Goal: Task Accomplishment & Management: Use online tool/utility

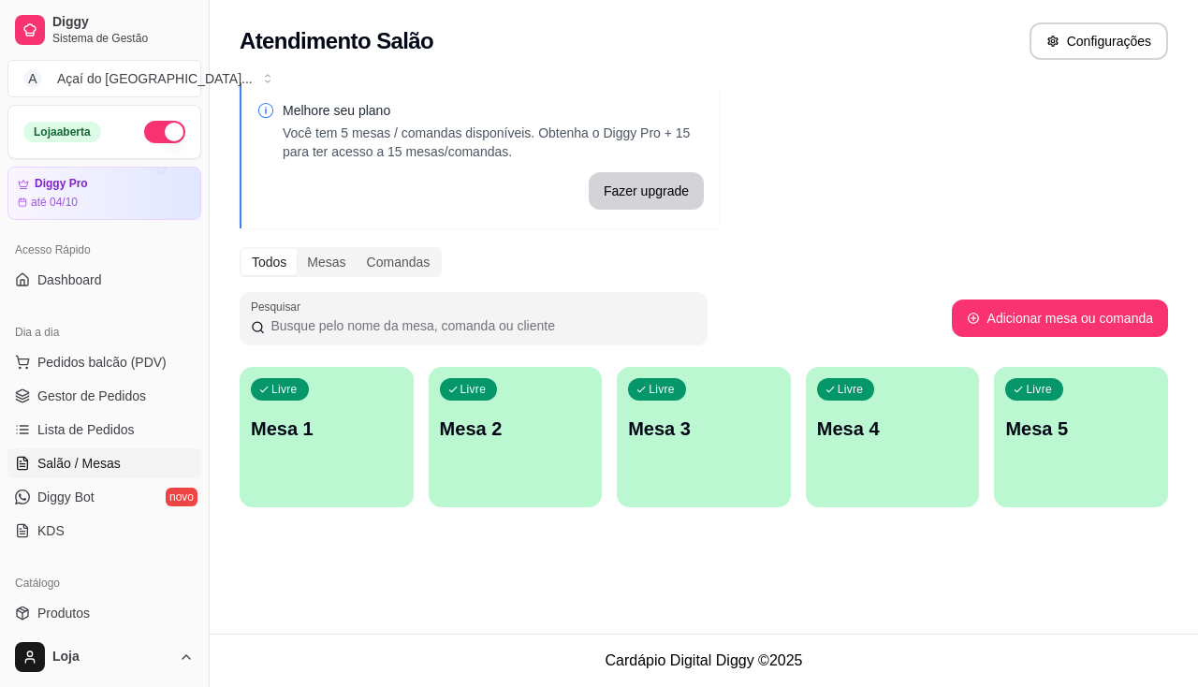
scroll to position [187, 0]
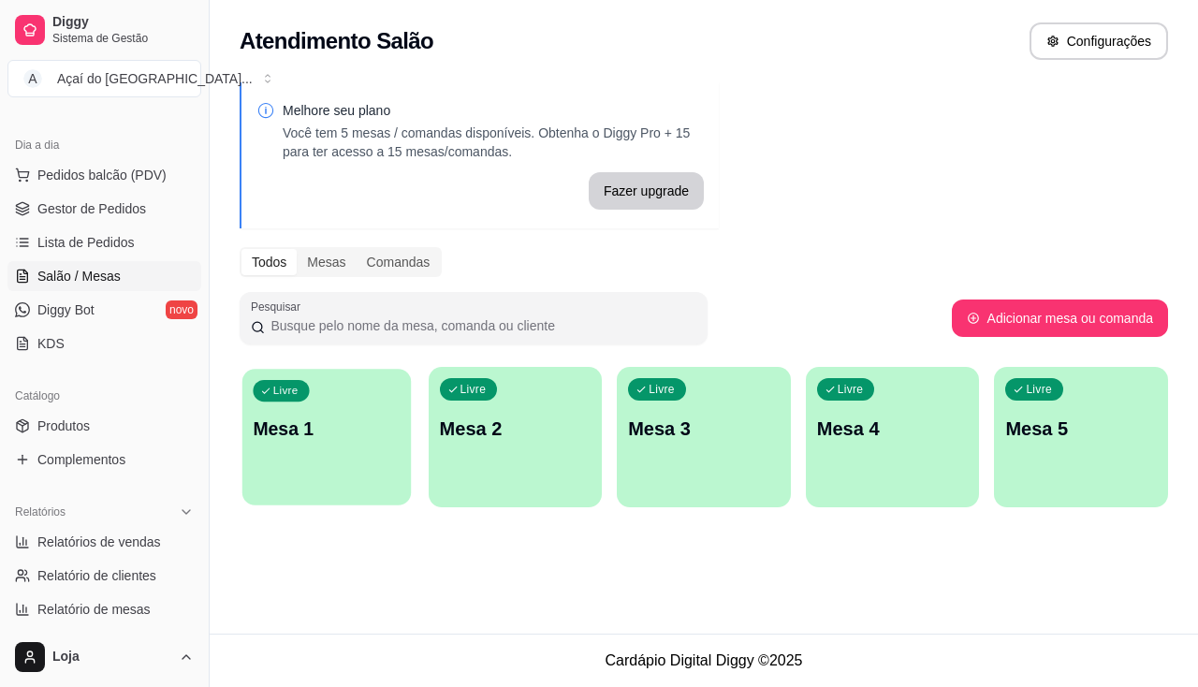
click at [349, 426] on p "Mesa 1" at bounding box center [326, 428] width 147 height 25
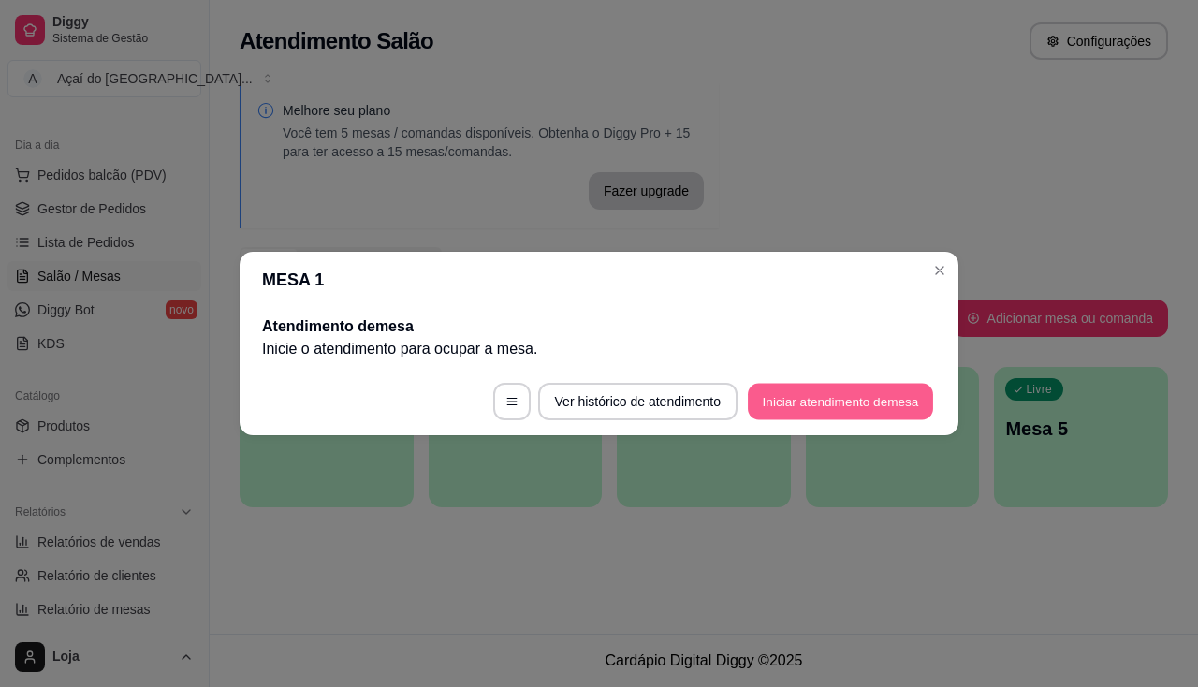
click at [873, 409] on button "Iniciar atendimento de mesa" at bounding box center [840, 402] width 185 height 36
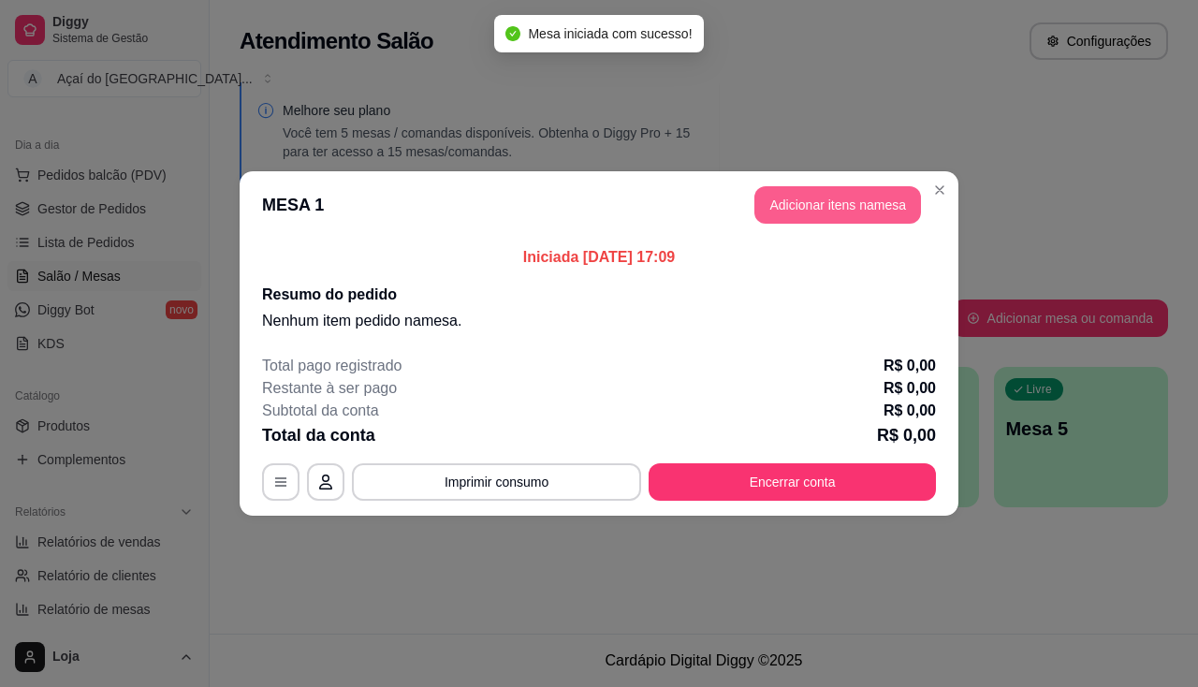
click at [837, 200] on button "Adicionar itens na mesa" at bounding box center [837, 204] width 167 height 37
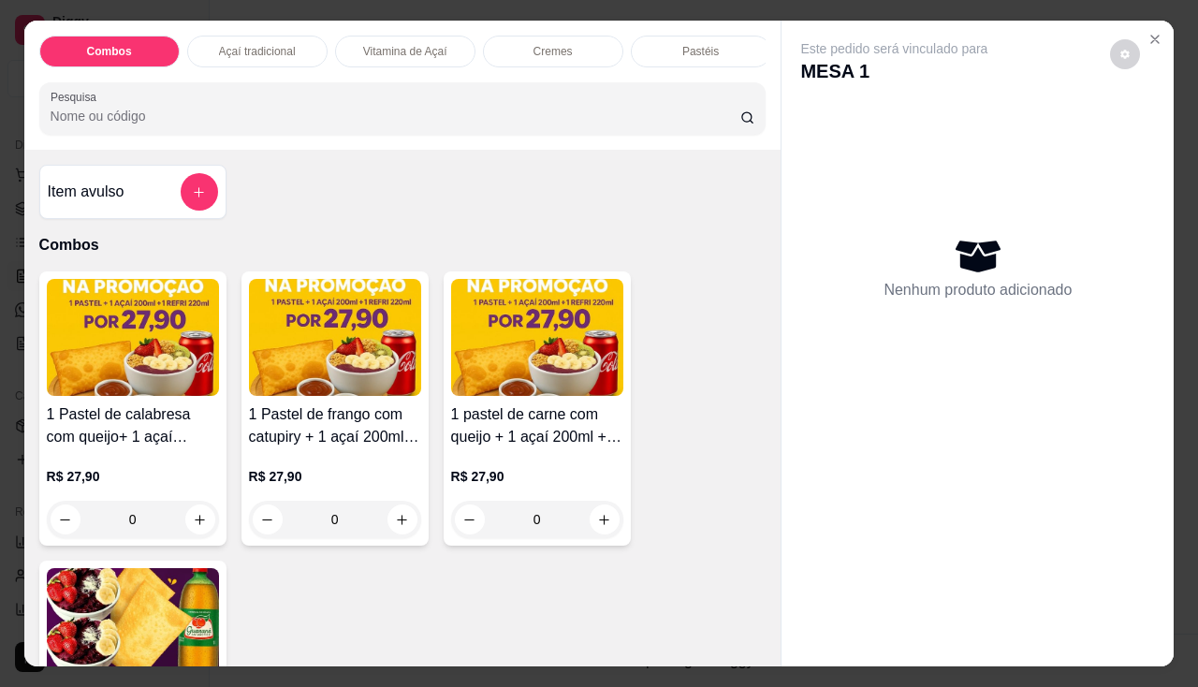
scroll to position [468, 0]
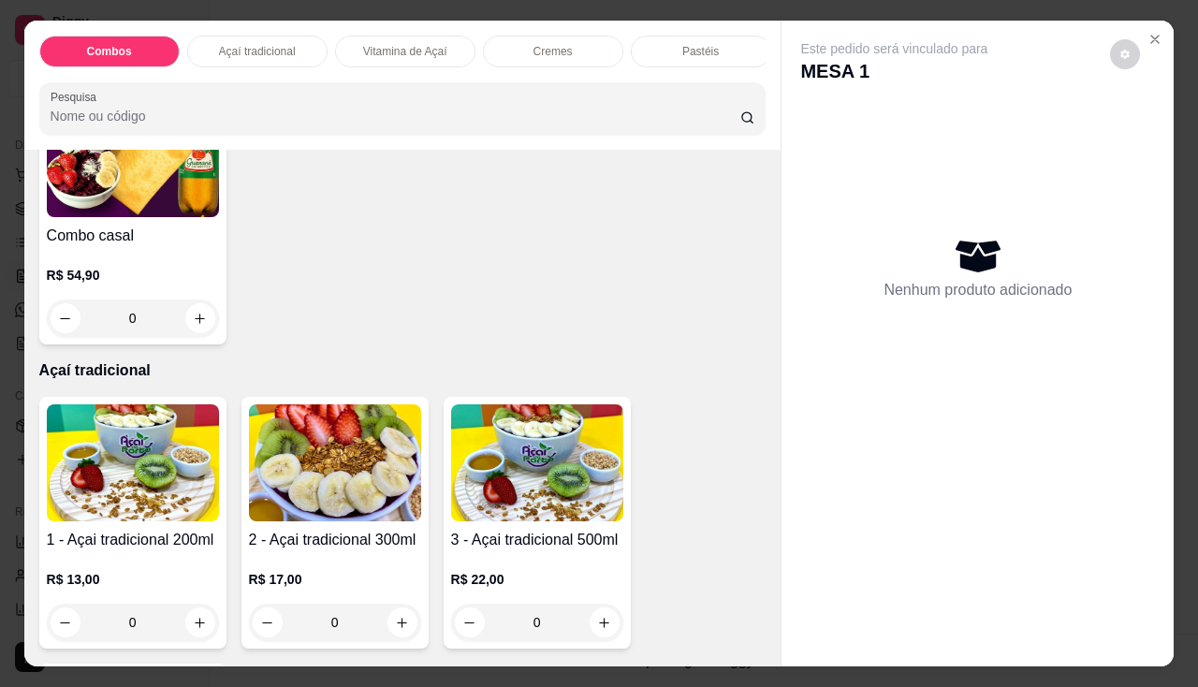
click at [171, 459] on img at bounding box center [133, 462] width 172 height 117
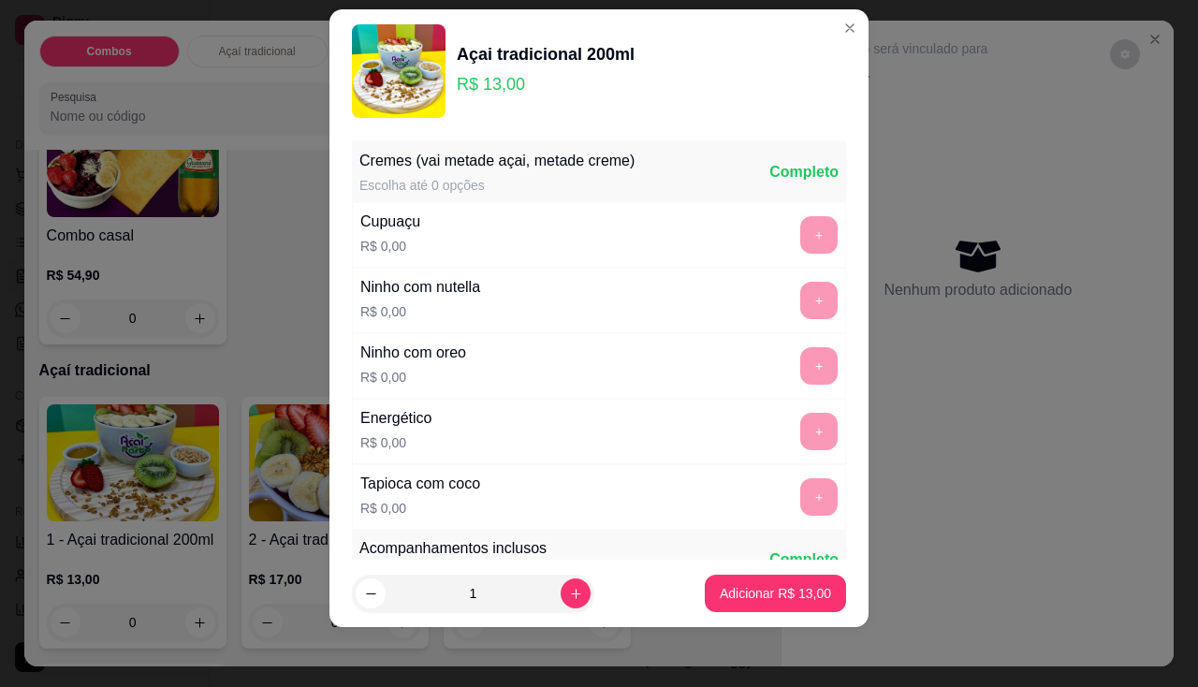
scroll to position [187, 0]
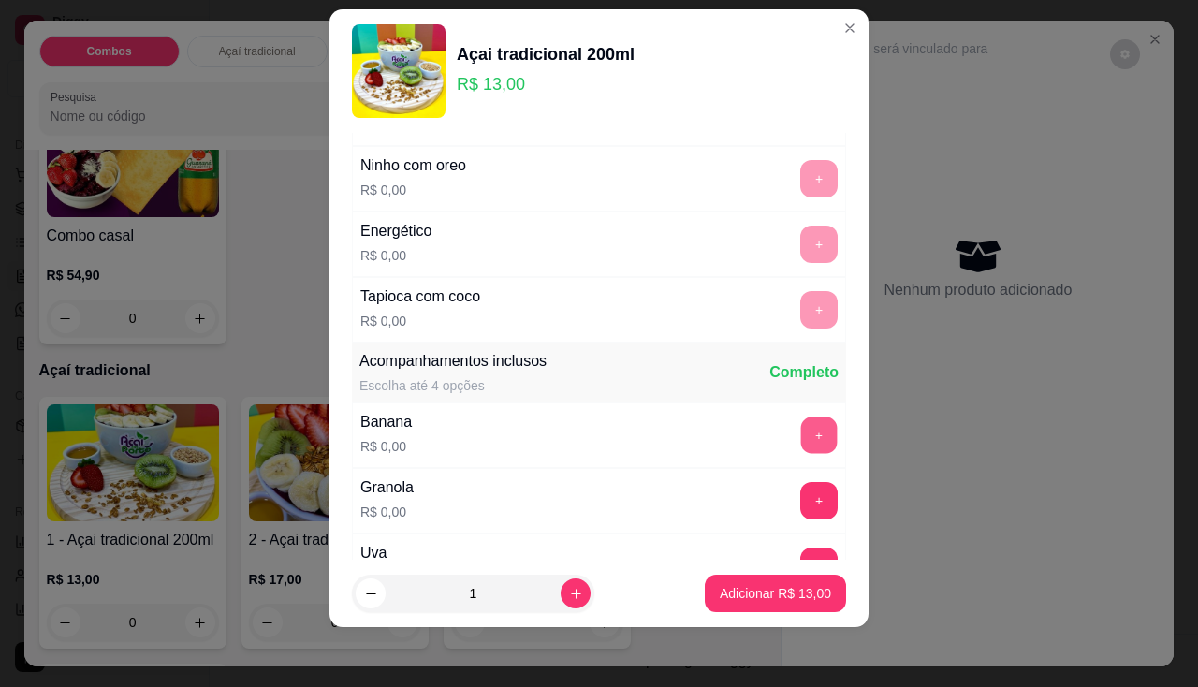
click at [801, 425] on button "+" at bounding box center [819, 434] width 36 height 36
click at [800, 491] on button "+" at bounding box center [818, 500] width 37 height 37
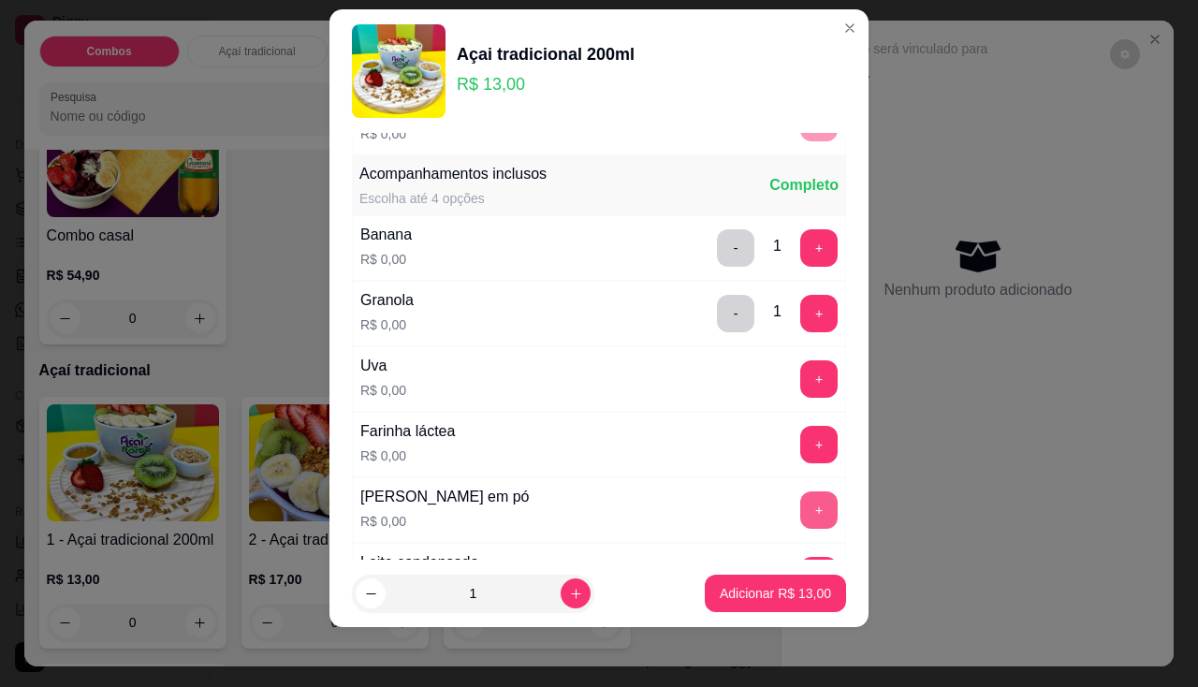
scroll to position [468, 0]
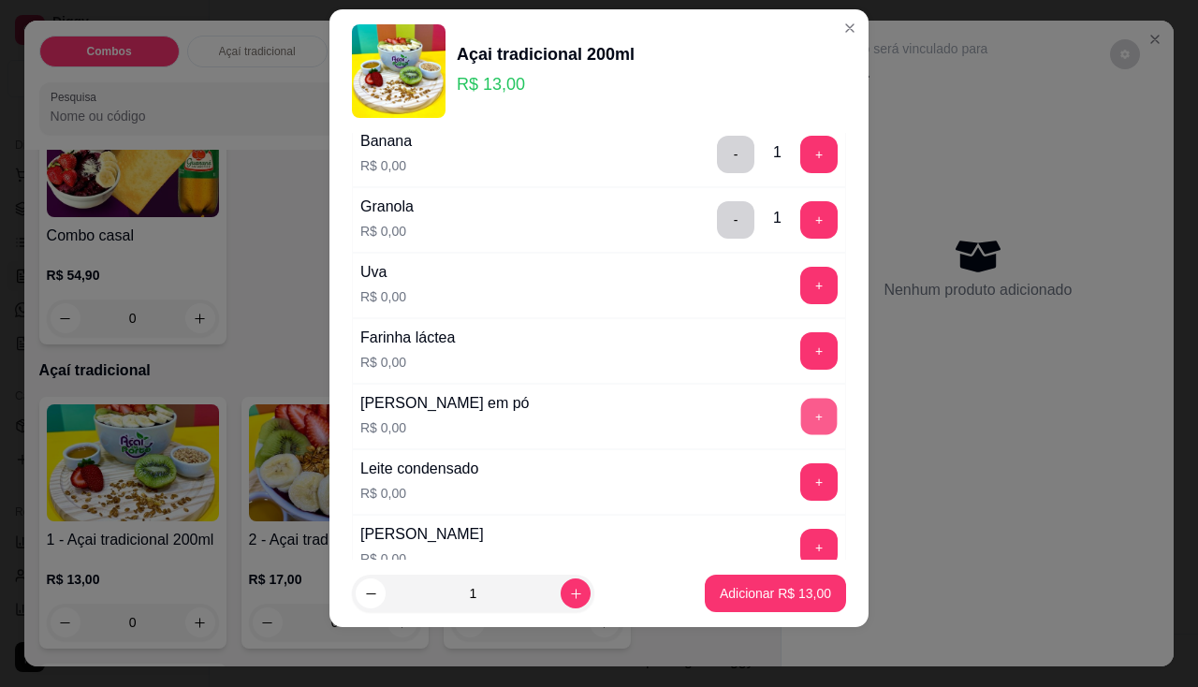
click at [801, 411] on button "+" at bounding box center [819, 416] width 36 height 36
click at [795, 463] on div "+" at bounding box center [819, 481] width 52 height 37
click at [800, 483] on button "+" at bounding box center [818, 481] width 37 height 37
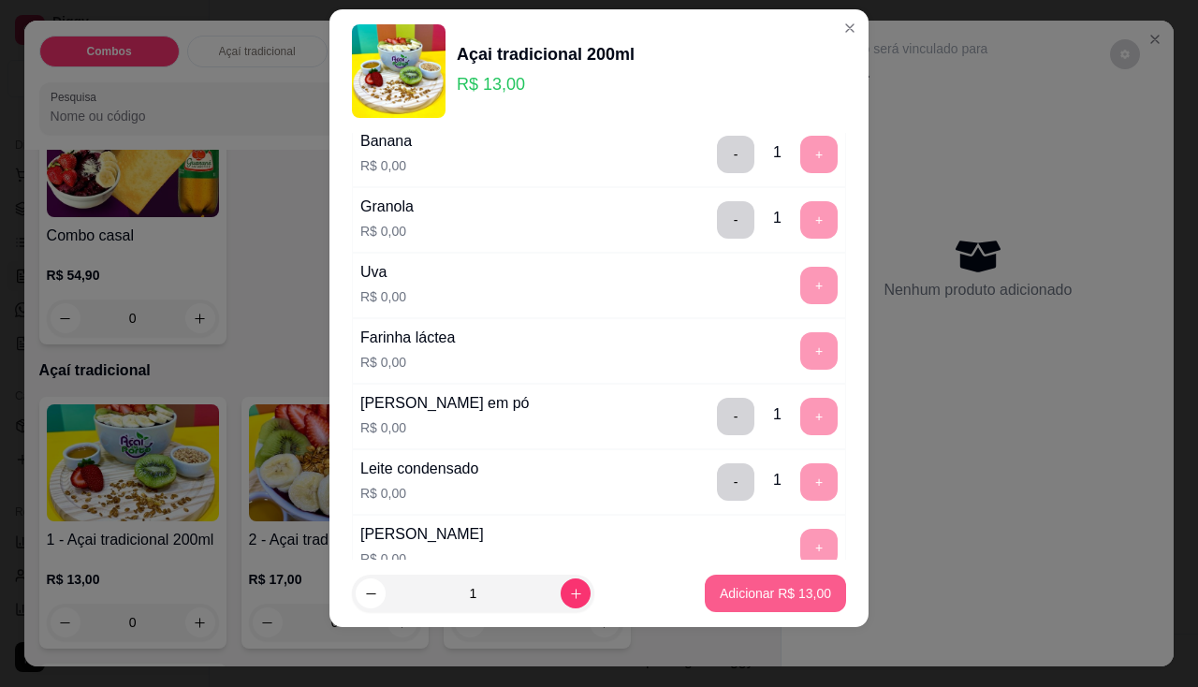
click at [749, 586] on p "Adicionar R$ 13,00" at bounding box center [775, 593] width 111 height 19
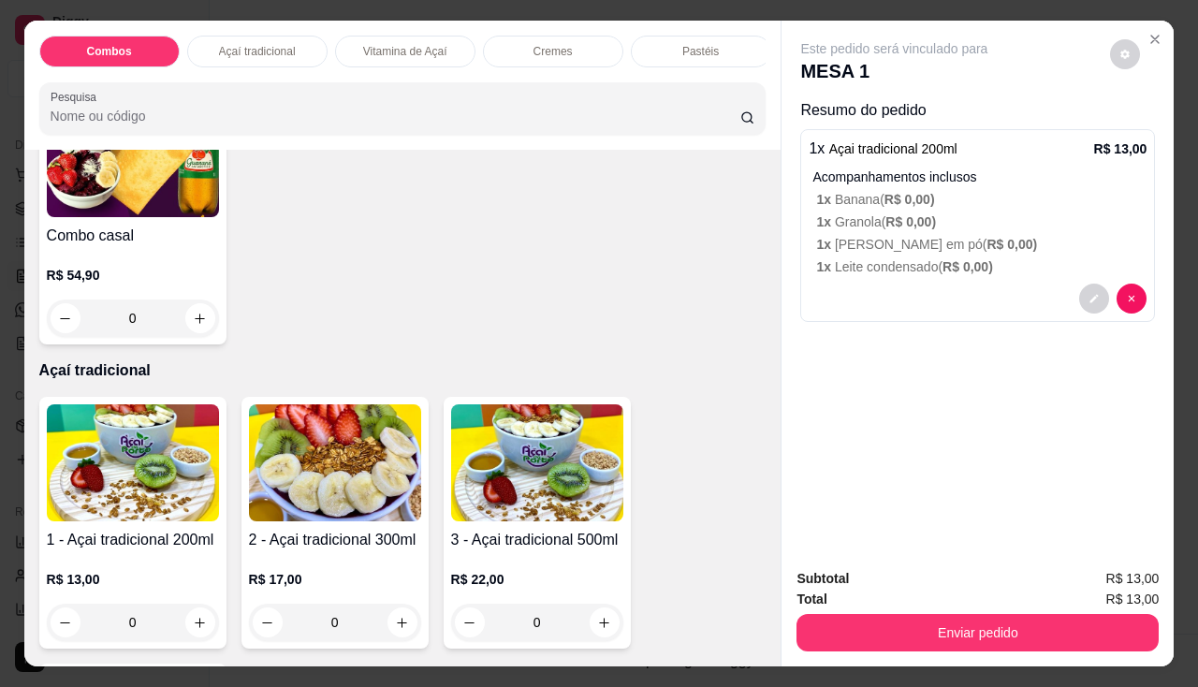
click at [890, 609] on div "Enviar pedido" at bounding box center [977, 630] width 362 height 42
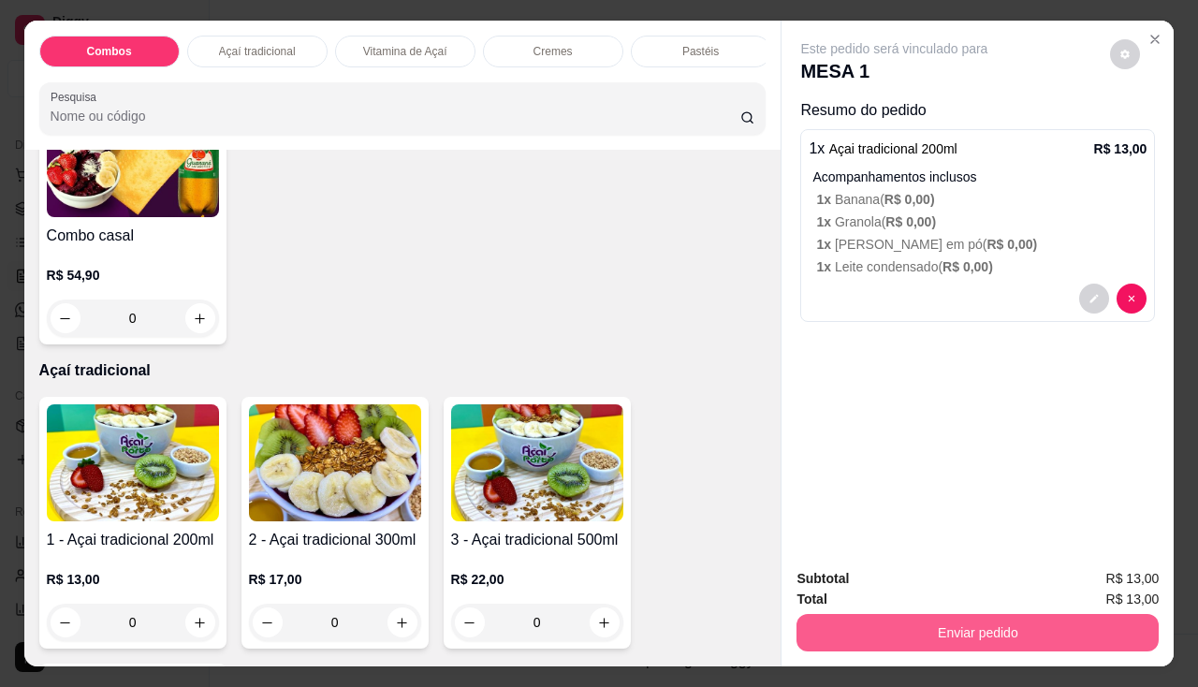
click at [896, 633] on button "Enviar pedido" at bounding box center [977, 632] width 362 height 37
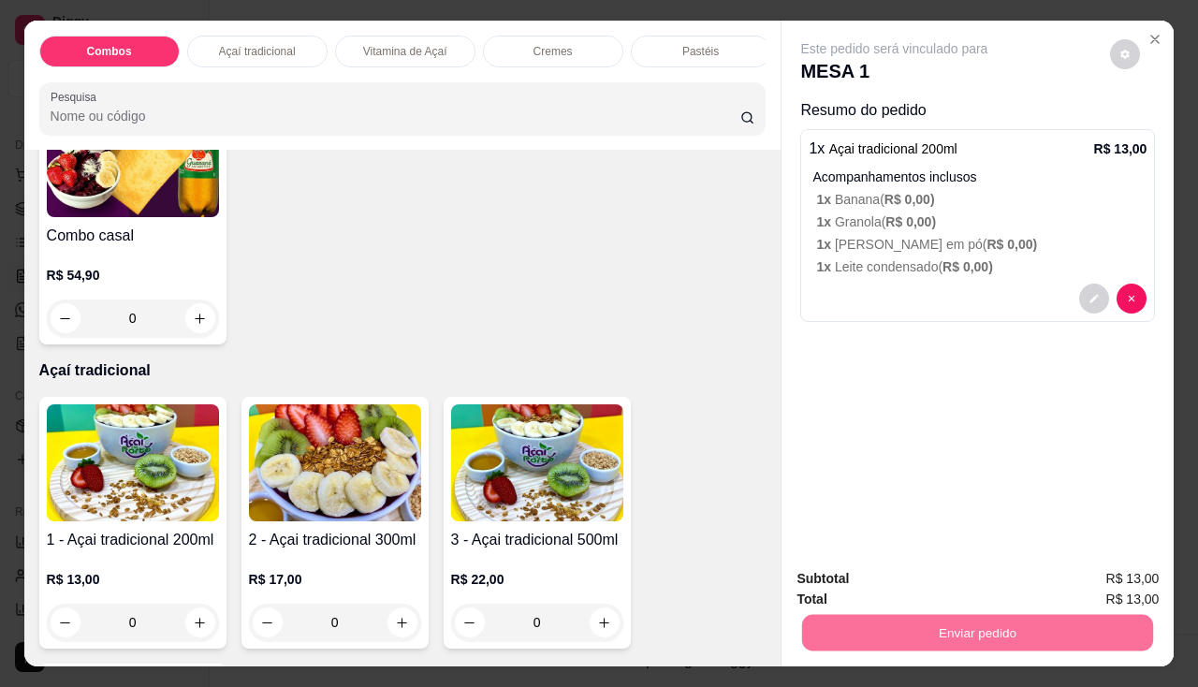
click at [888, 582] on button "Não registrar e enviar pedido" at bounding box center [916, 579] width 189 height 35
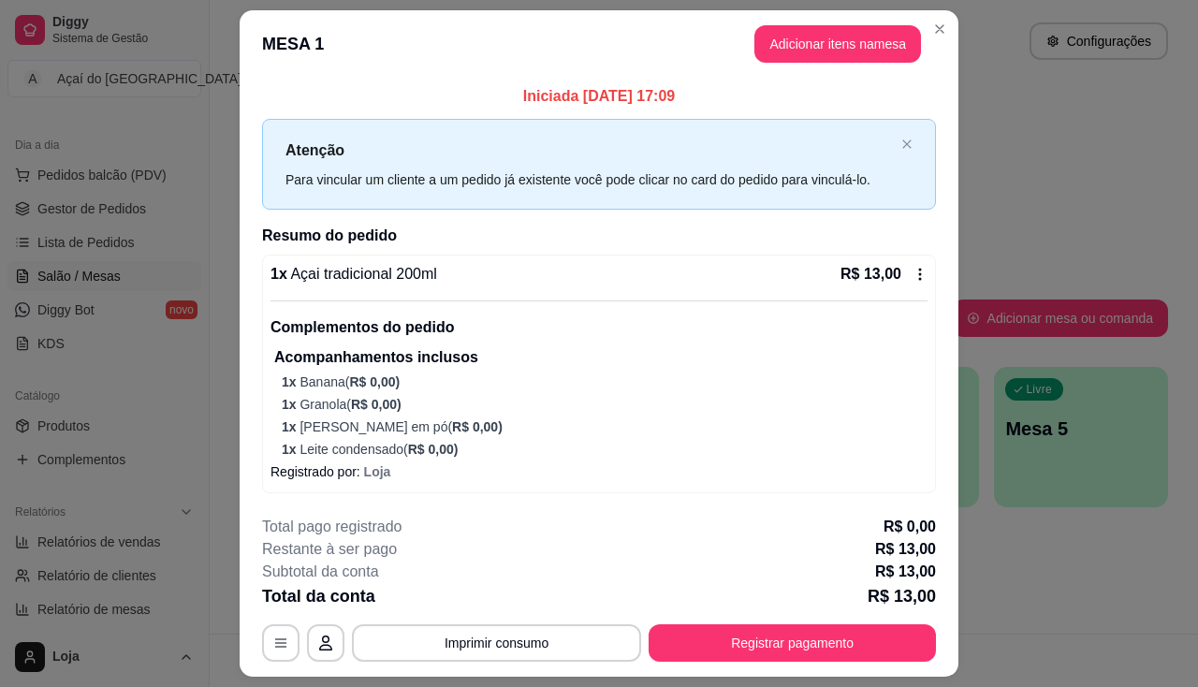
click at [921, 270] on div "1 x Açai tradicional 200ml R$ 13,00 Complementos do pedido Acompanhamentos incl…" at bounding box center [599, 374] width 674 height 239
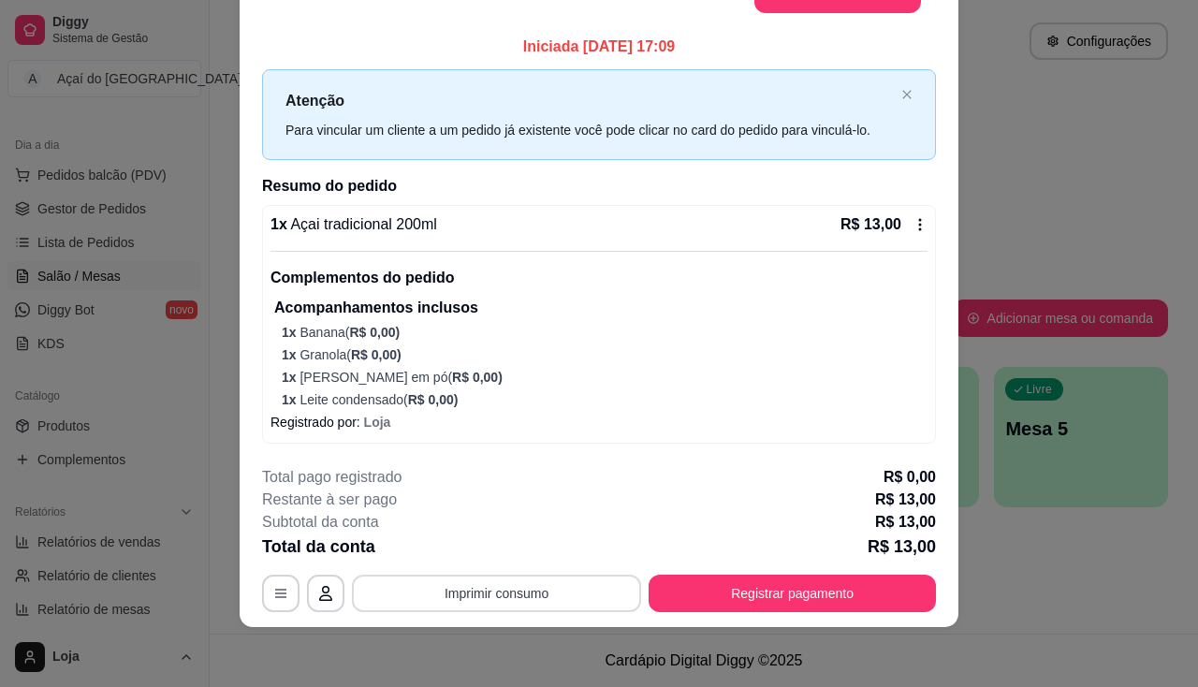
click at [523, 591] on button "Imprimir consumo" at bounding box center [496, 593] width 289 height 37
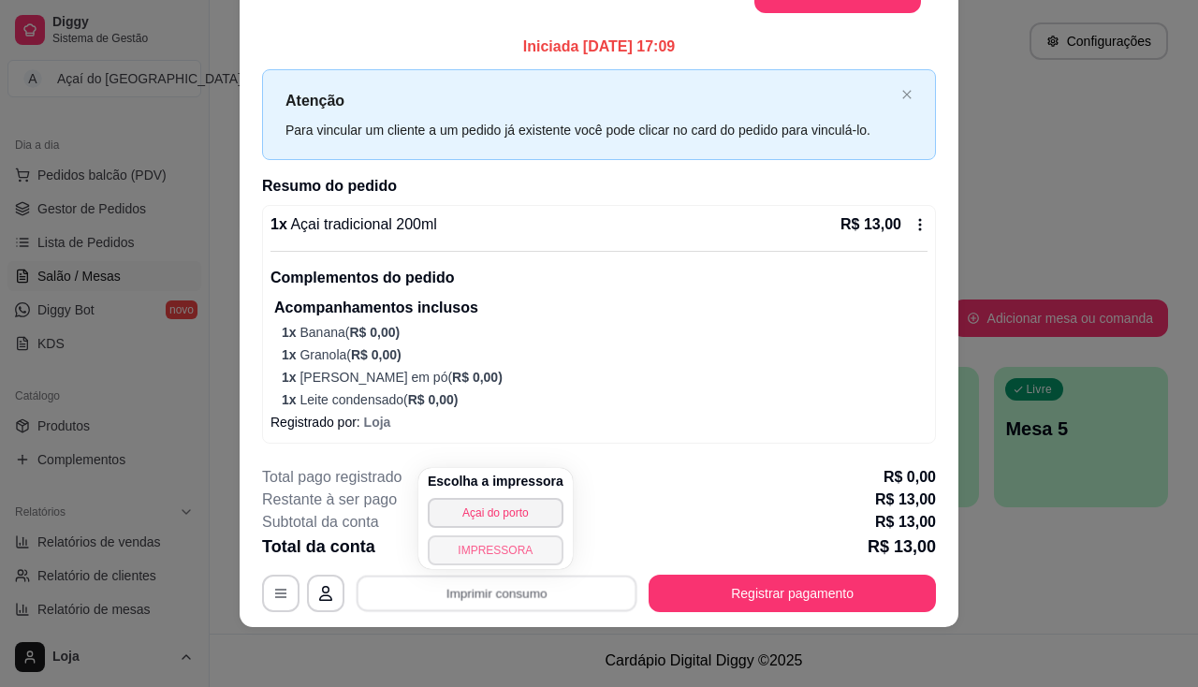
click at [503, 548] on button "IMPRESSORA" at bounding box center [496, 550] width 136 height 30
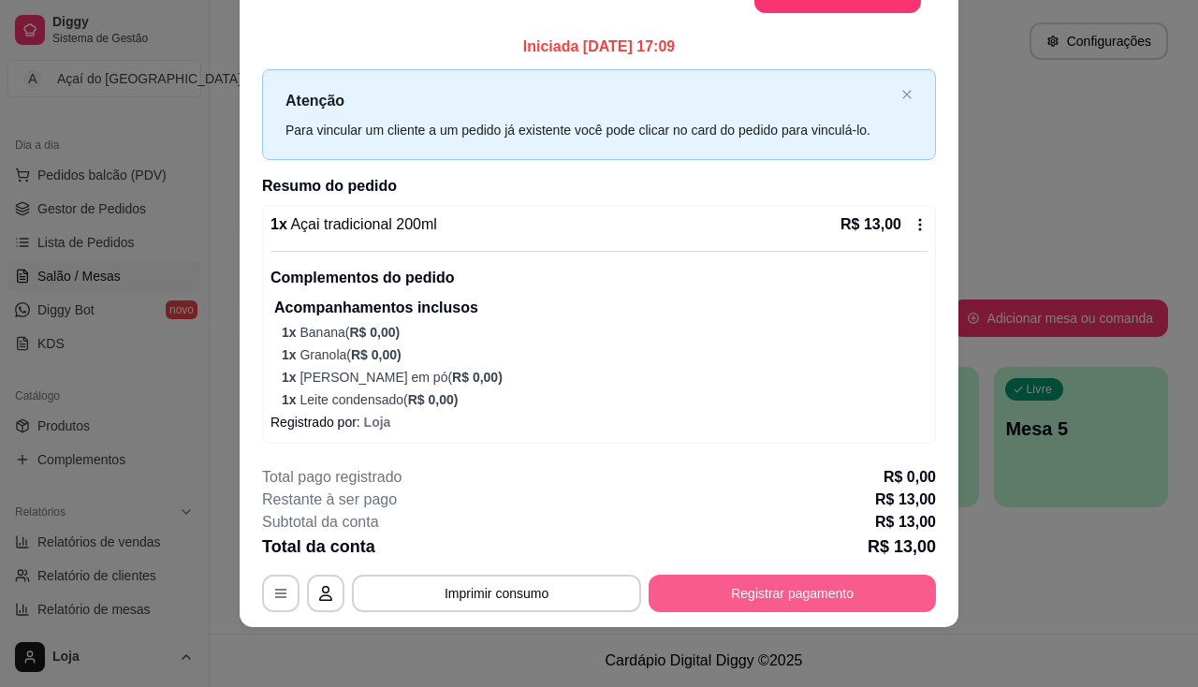
click at [789, 588] on button "Registrar pagamento" at bounding box center [792, 593] width 287 height 37
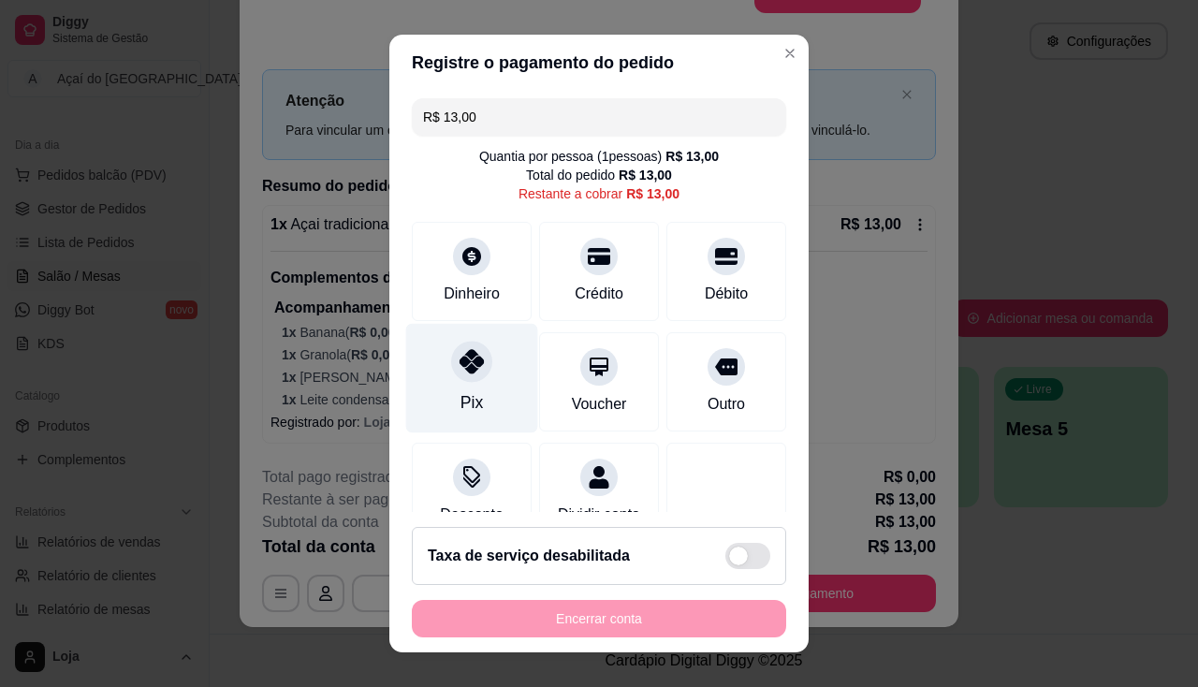
click at [468, 394] on div "Pix" at bounding box center [471, 402] width 22 height 24
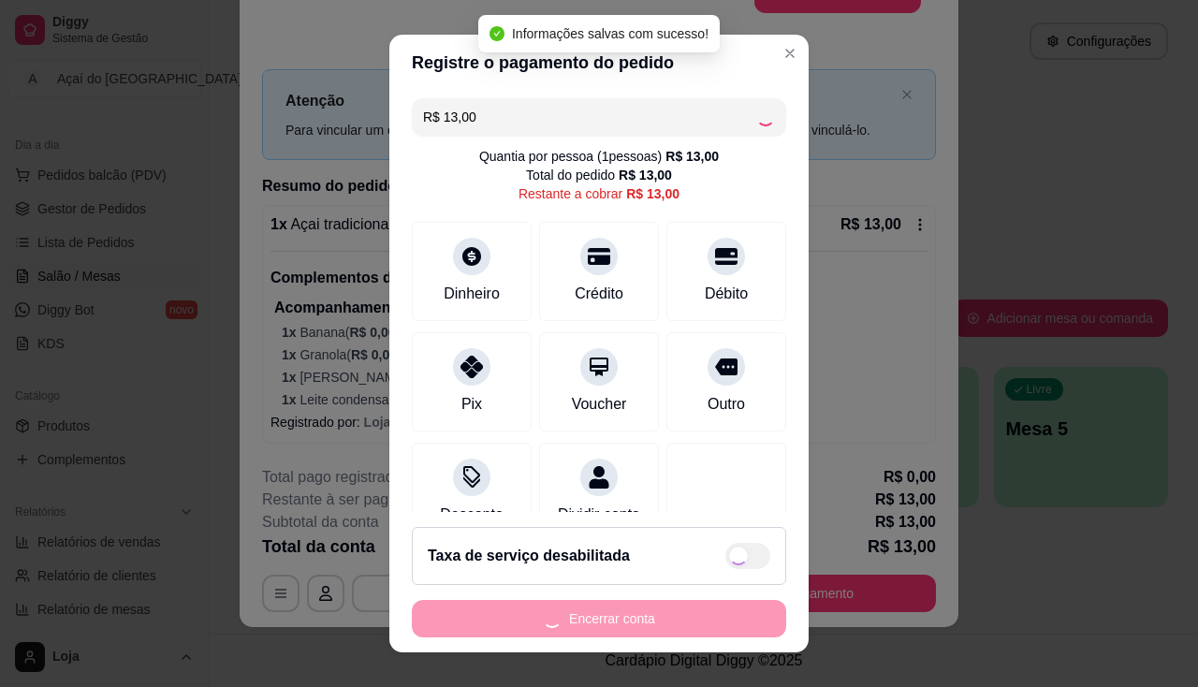
type input "R$ 0,00"
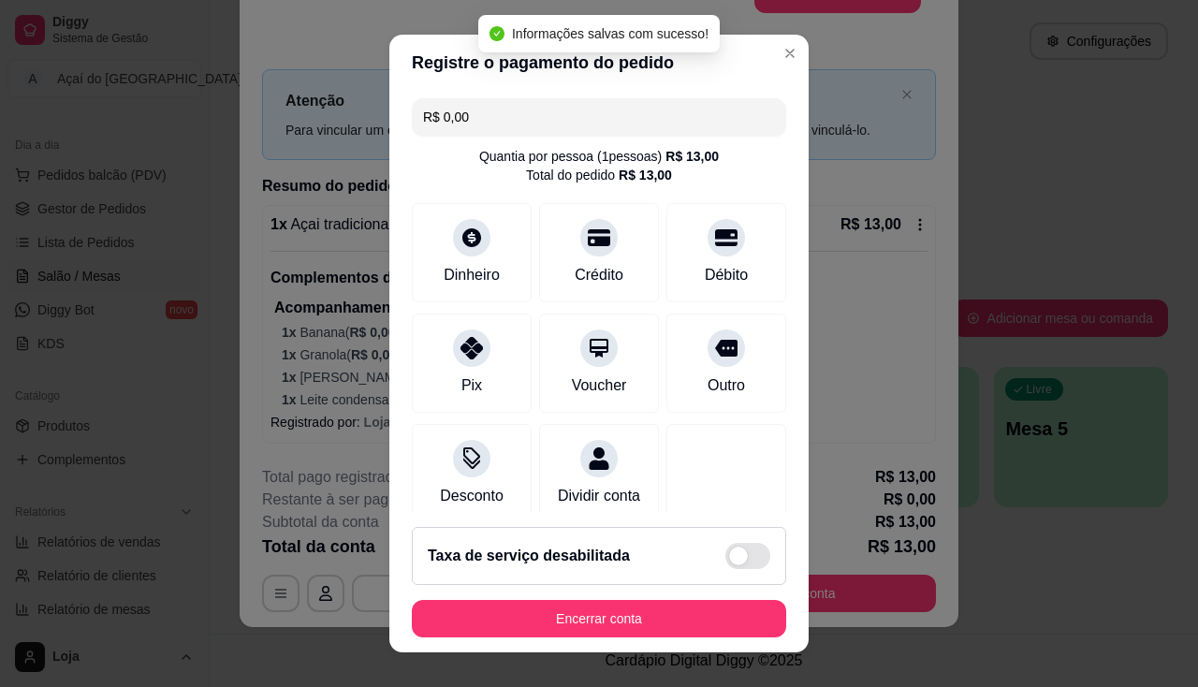
click at [606, 641] on footer "Taxa de serviço desabilitada Encerrar conta" at bounding box center [598, 582] width 419 height 140
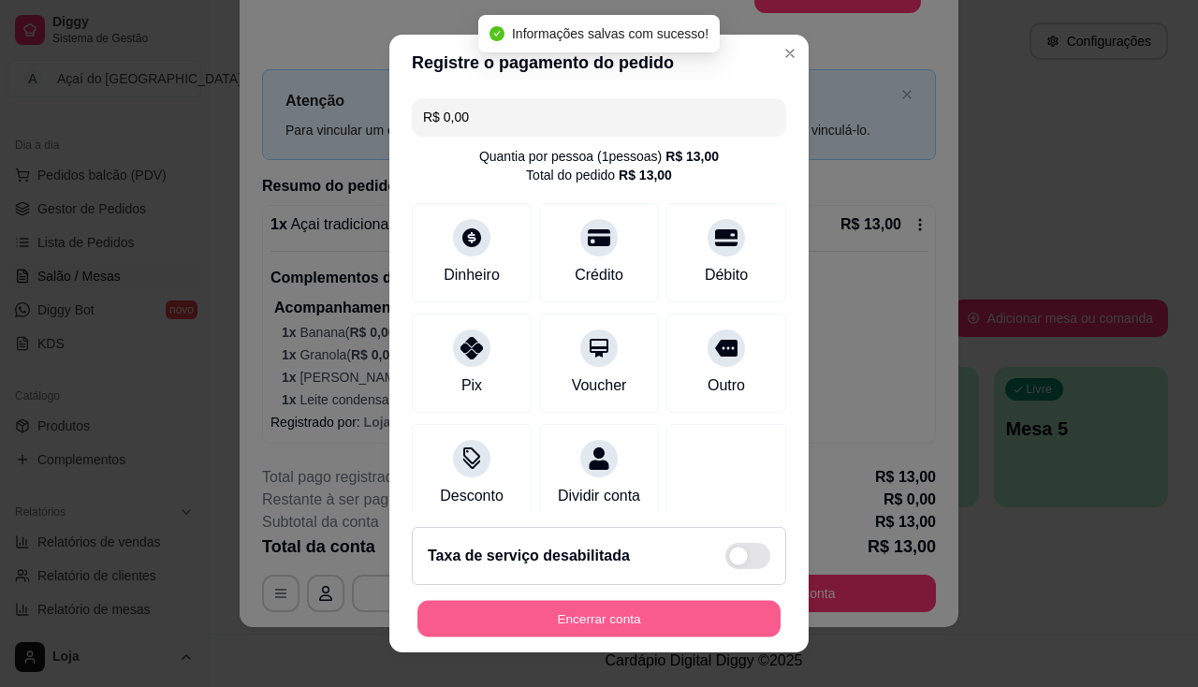
click at [611, 627] on button "Encerrar conta" at bounding box center [598, 619] width 363 height 36
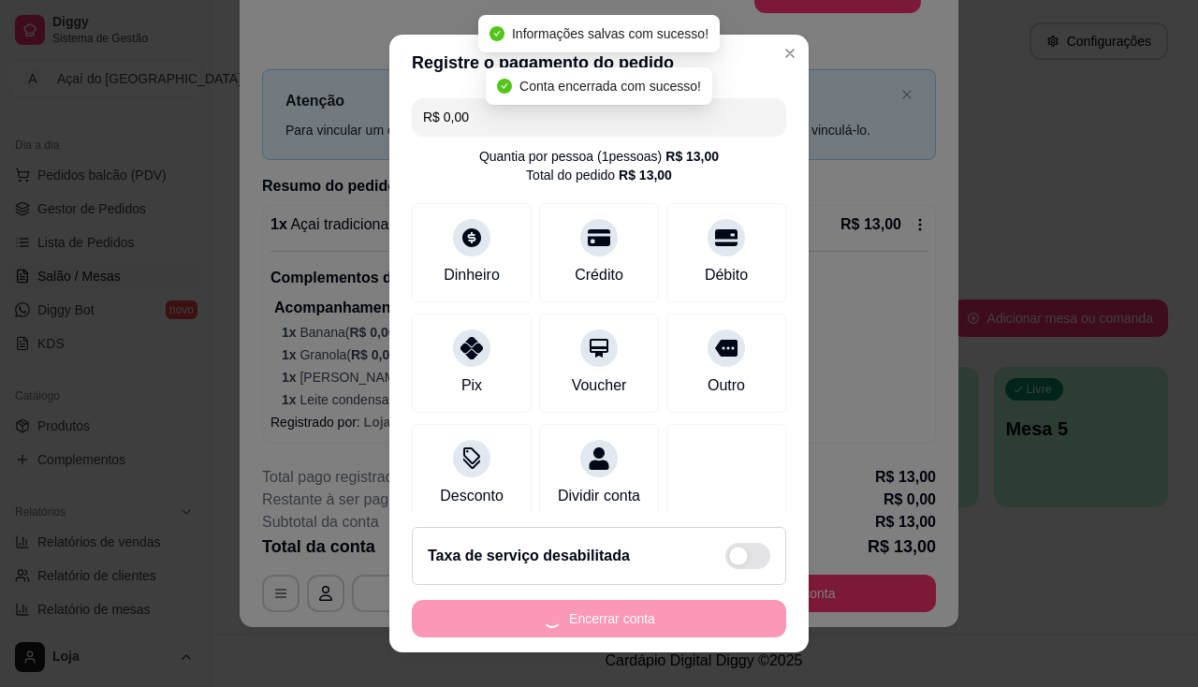
scroll to position [0, 0]
